Goal: Answer question/provide support: Share knowledge or assist other users

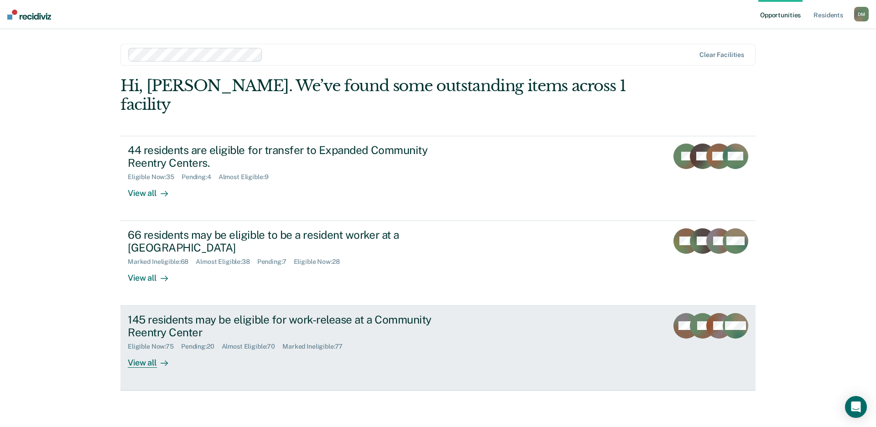
click at [541, 329] on link "145 residents may be eligible for work-release at a Community Reentry Center El…" at bounding box center [437, 348] width 635 height 85
click at [454, 352] on link "145 residents may be eligible for work-release at a Community Reentry Center El…" at bounding box center [437, 348] width 635 height 85
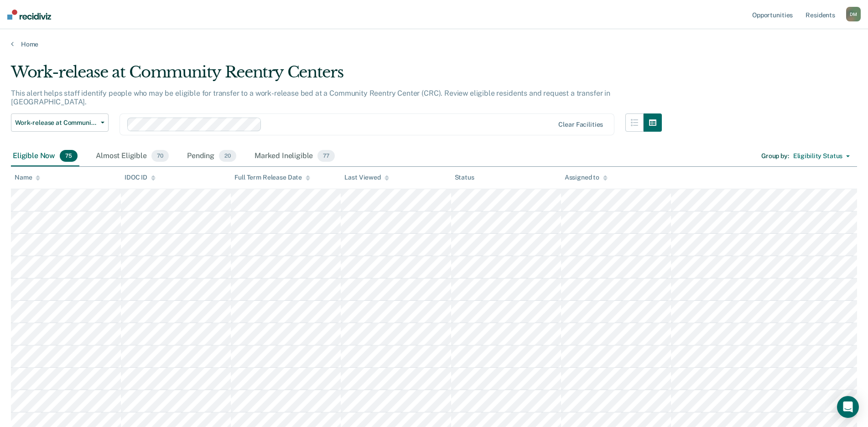
click at [386, 179] on icon at bounding box center [386, 179] width 5 height 2
click at [387, 180] on div at bounding box center [386, 178] width 5 height 8
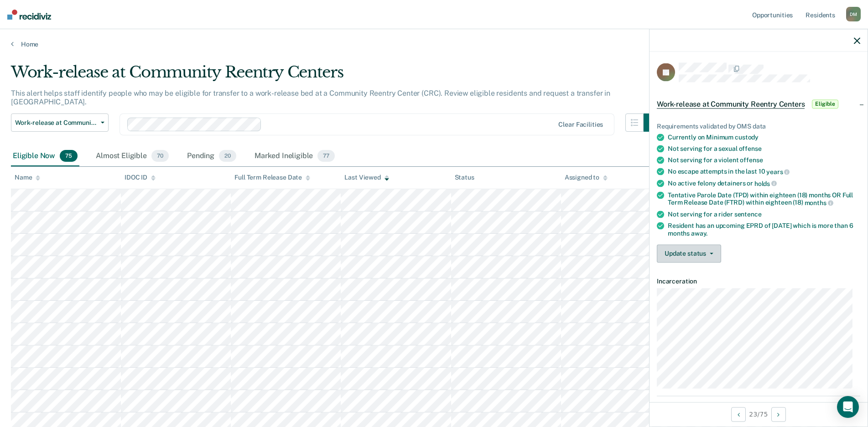
click at [714, 253] on button "Update status" at bounding box center [689, 253] width 64 height 18
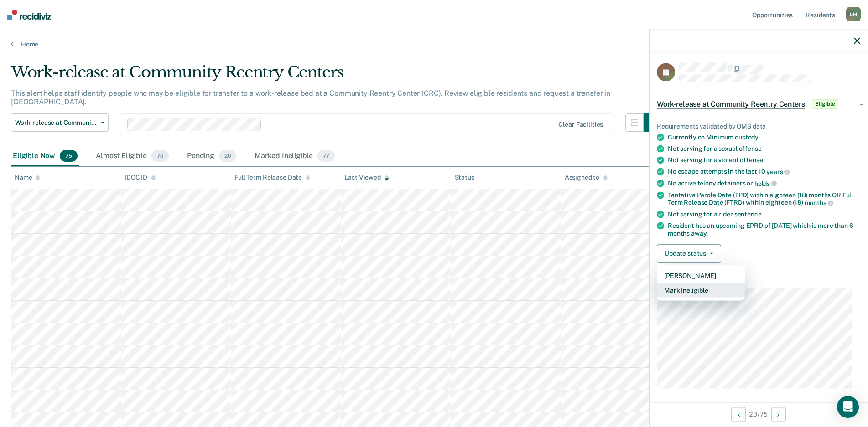
click at [688, 288] on button "Mark Ineligible" at bounding box center [701, 290] width 88 height 15
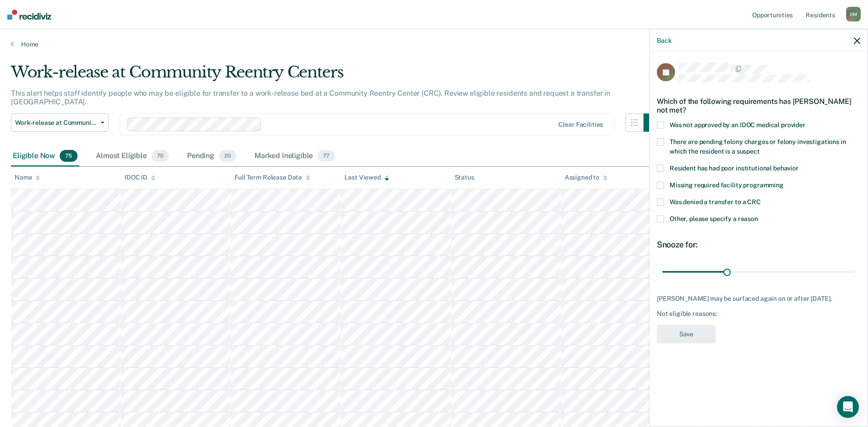
click at [664, 201] on label "Was denied a transfer to a CRC" at bounding box center [758, 203] width 203 height 10
click at [761, 198] on input "Was denied a transfer to a CRC" at bounding box center [761, 198] width 0 height 0
drag, startPoint x: 726, startPoint y: 270, endPoint x: 592, endPoint y: 273, distance: 134.1
type input "1"
click at [662, 273] on input "range" at bounding box center [758, 272] width 192 height 16
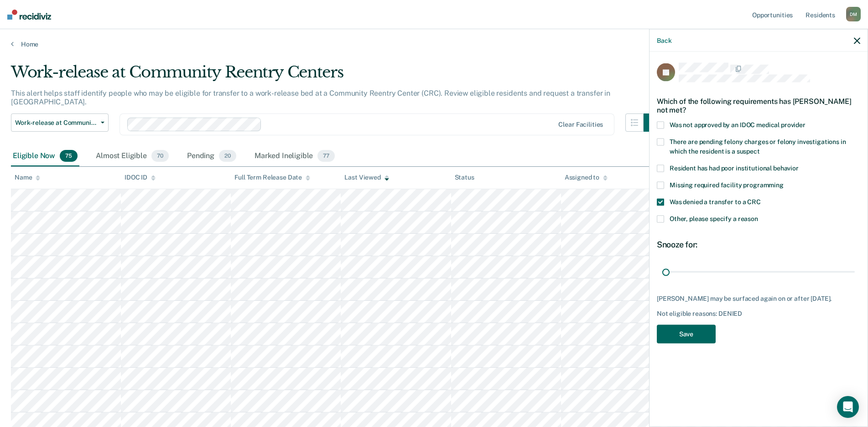
click at [687, 332] on button "Save" at bounding box center [686, 334] width 59 height 19
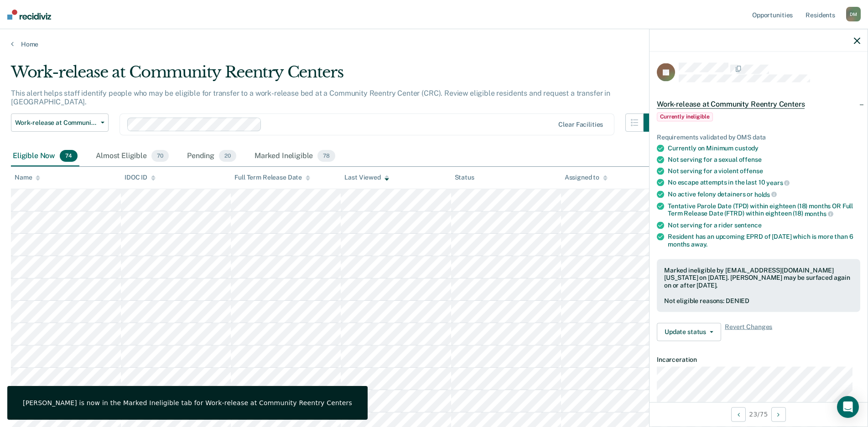
click at [856, 43] on icon "button" at bounding box center [857, 40] width 6 height 6
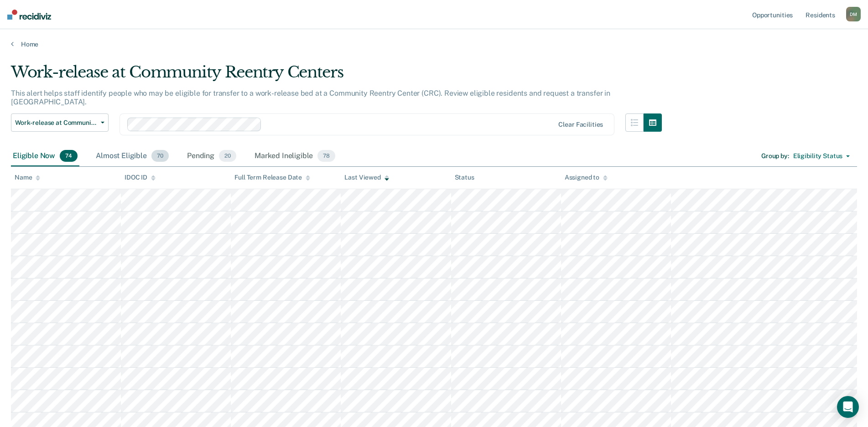
click at [116, 147] on div "Almost Eligible 70" at bounding box center [132, 156] width 77 height 20
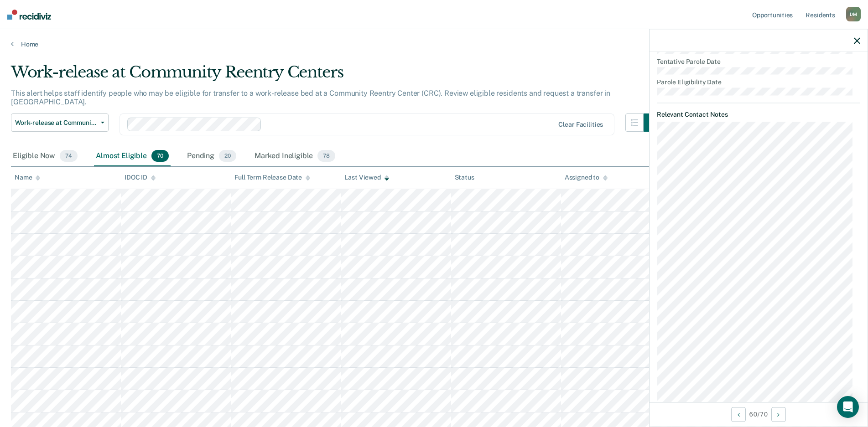
scroll to position [456, 0]
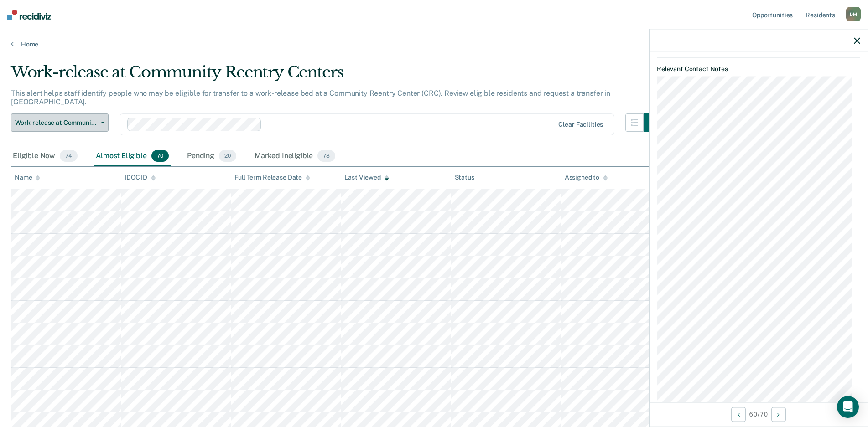
click at [99, 122] on span "button" at bounding box center [100, 123] width 7 height 2
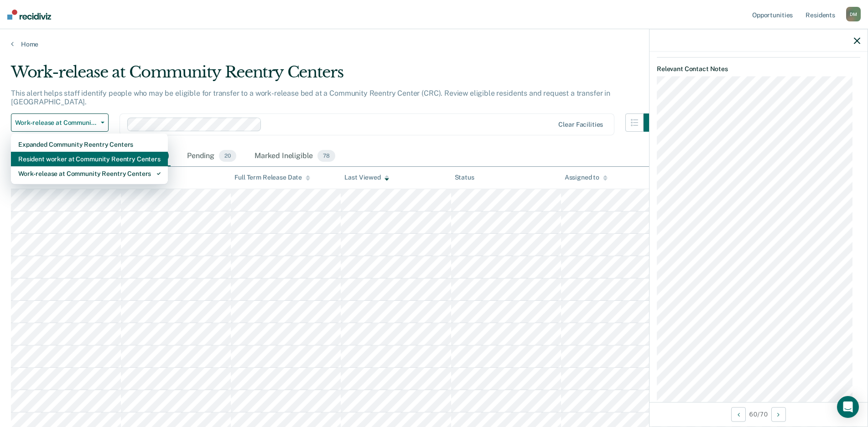
click at [66, 153] on div "Resident worker at Community Reentry Centers" at bounding box center [89, 159] width 142 height 15
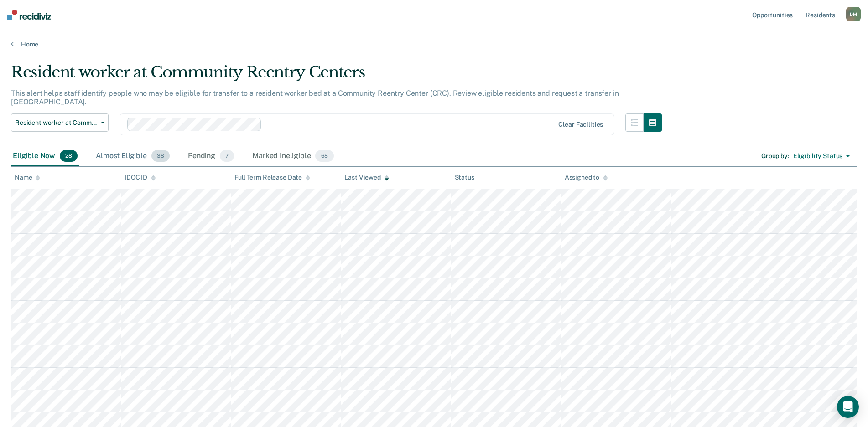
click at [124, 151] on div "Almost Eligible 38" at bounding box center [133, 156] width 78 height 20
click at [24, 146] on div "Eligible Now 28" at bounding box center [45, 156] width 68 height 20
